Goal: Task Accomplishment & Management: Manage account settings

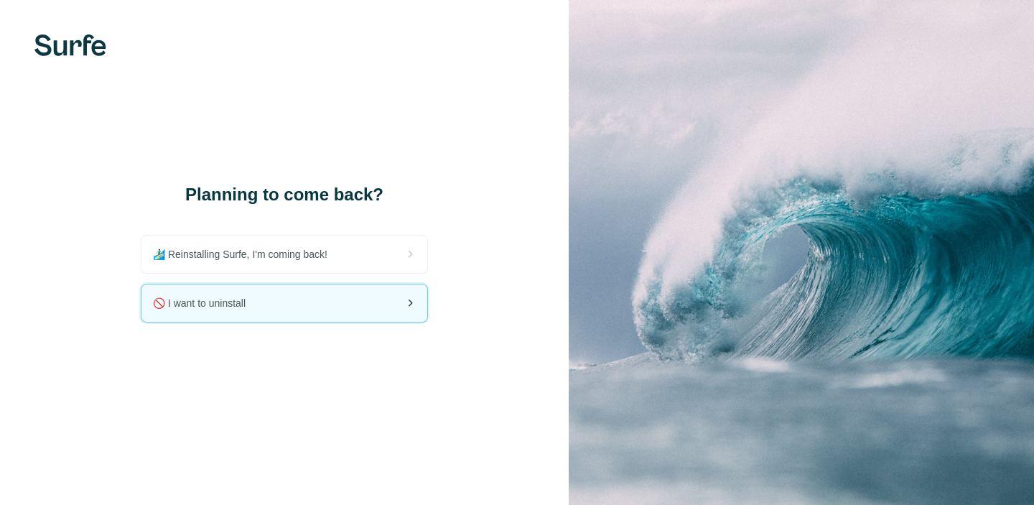
click at [290, 295] on div "🚫 I want to uninstall" at bounding box center [284, 302] width 286 height 37
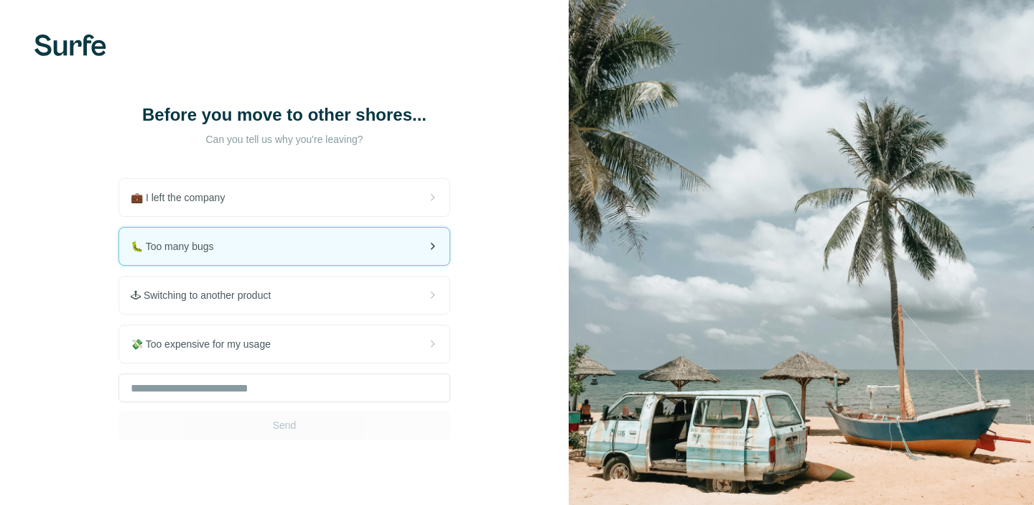
click at [255, 265] on div "🐛 Too many bugs" at bounding box center [284, 246] width 330 height 37
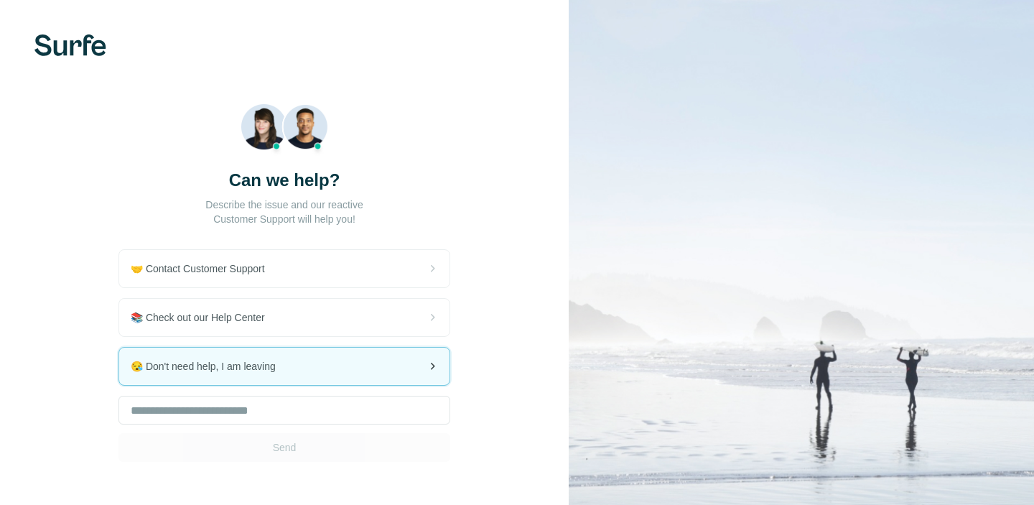
click at [287, 367] on span "😪 Don't need help, I am leaving" at bounding box center [209, 366] width 157 height 14
